Goal: Task Accomplishment & Management: Manage account settings

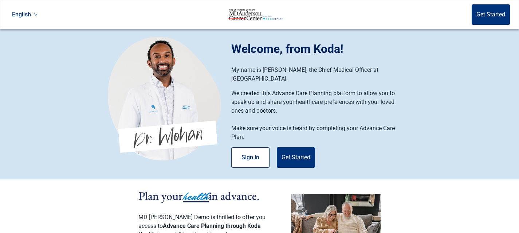
click at [246, 152] on button "Sign in" at bounding box center [250, 157] width 38 height 20
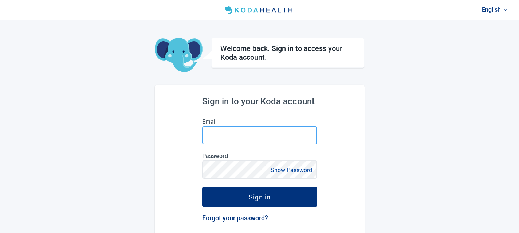
click at [227, 136] on input "Email" at bounding box center [259, 135] width 115 height 18
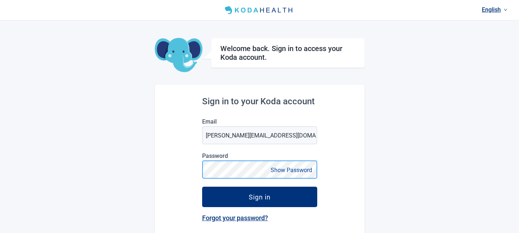
click at [202, 186] on button "Sign in" at bounding box center [259, 196] width 115 height 20
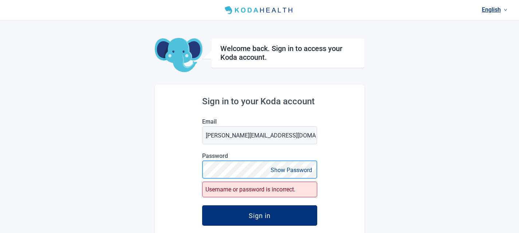
click at [202, 205] on button "Sign in" at bounding box center [259, 215] width 115 height 20
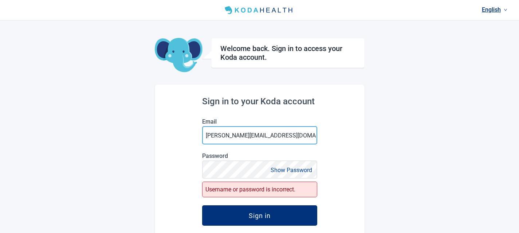
click at [235, 136] on input "[PERSON_NAME][EMAIL_ADDRESS][DOMAIN_NAME]" at bounding box center [259, 135] width 115 height 18
type input "[PERSON_NAME][EMAIL_ADDRESS][DOMAIN_NAME]"
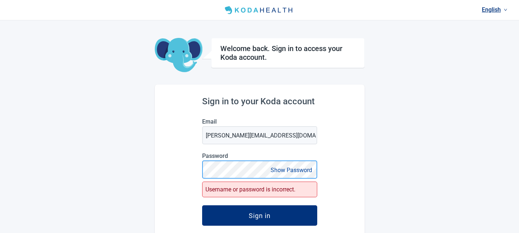
click at [202, 205] on button "Sign in" at bounding box center [259, 215] width 115 height 20
